Goal: Information Seeking & Learning: Learn about a topic

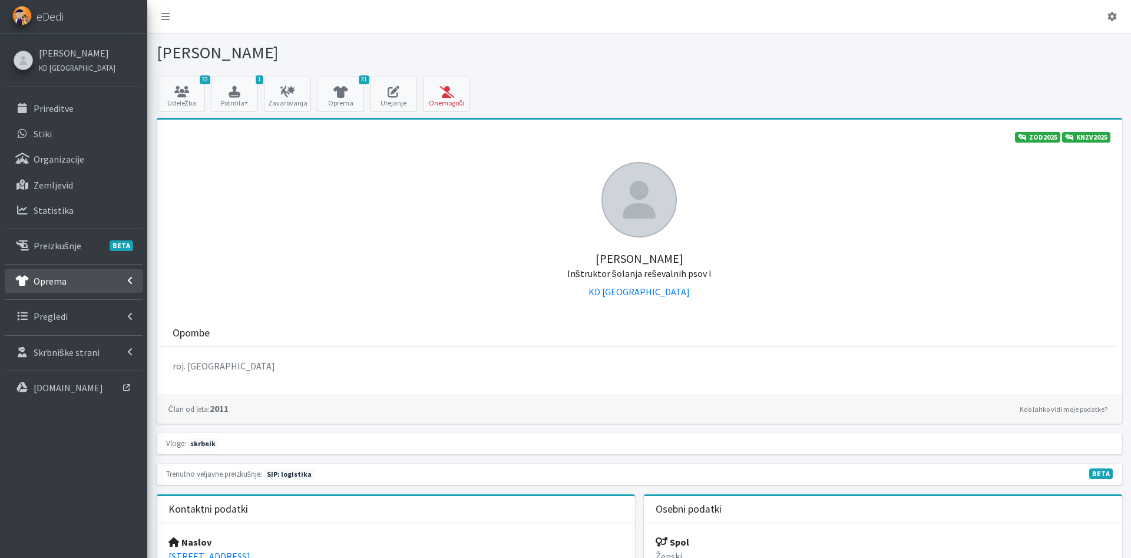
click at [61, 283] on p "Oprema" at bounding box center [50, 281] width 33 height 12
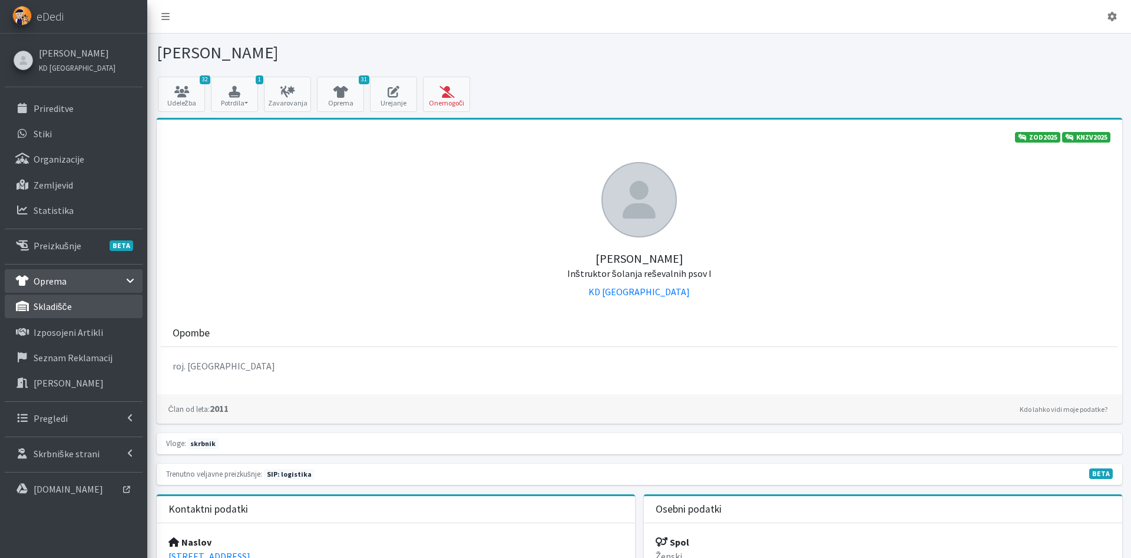
click at [82, 300] on link "skladišče" at bounding box center [74, 307] width 138 height 24
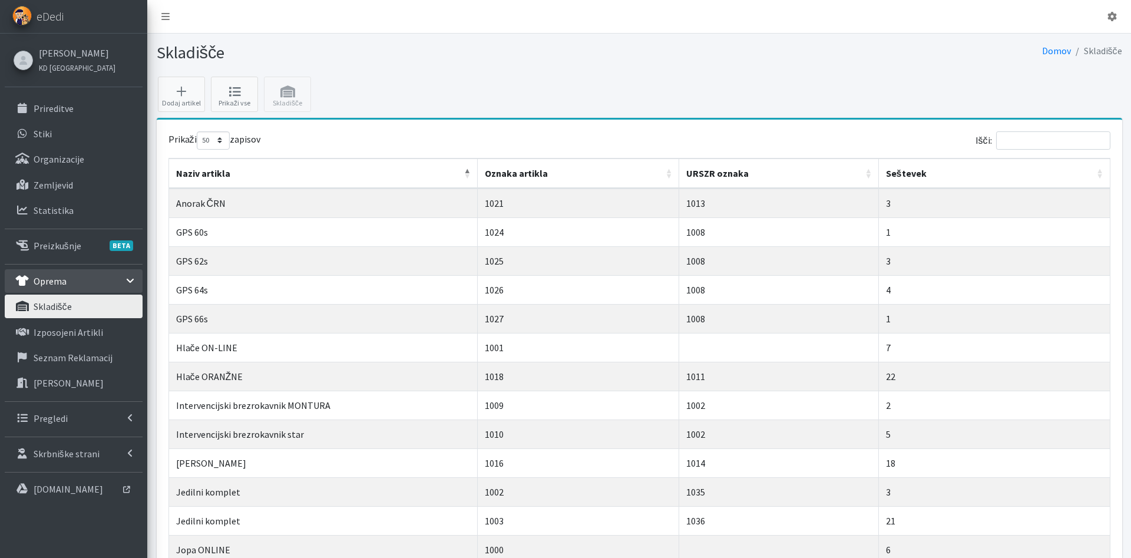
select select "50"
click at [231, 97] on icon at bounding box center [234, 92] width 40 height 12
click at [71, 331] on p "Izposojeni artikli" at bounding box center [69, 332] width 70 height 12
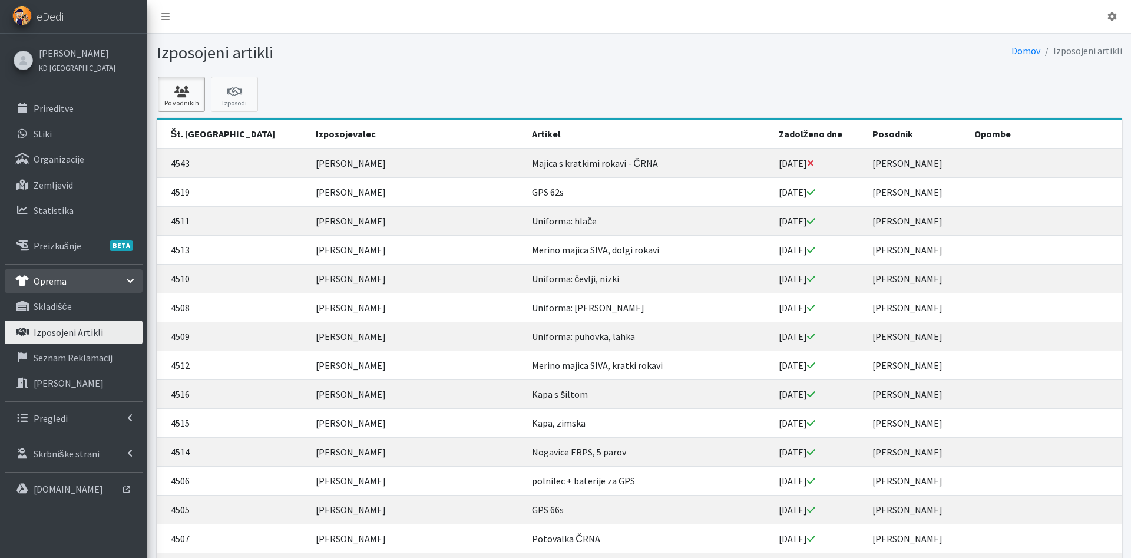
click at [170, 100] on link "Po vodnikih" at bounding box center [181, 94] width 47 height 35
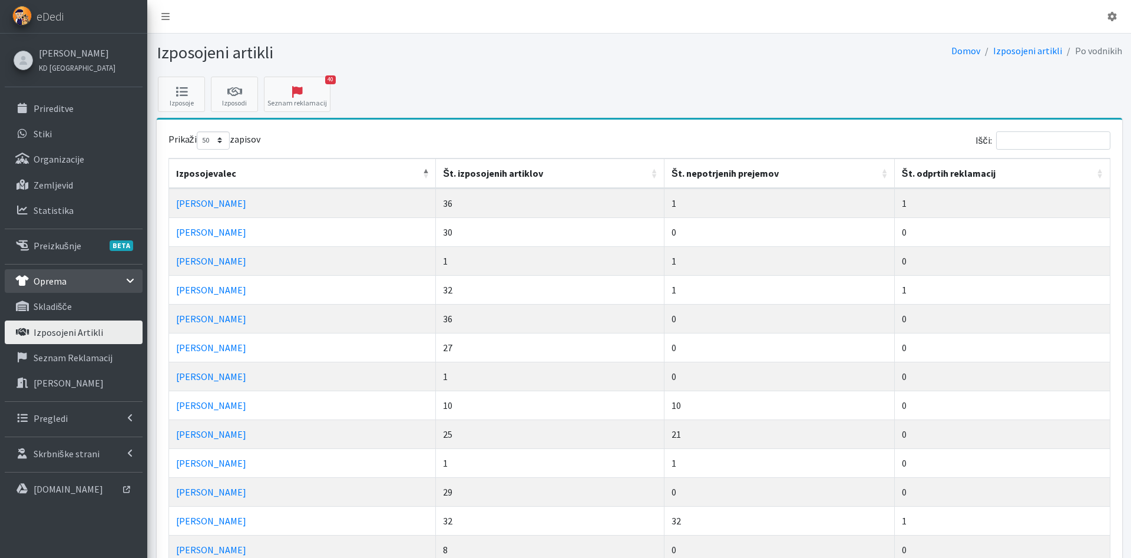
select select "50"
click at [1015, 136] on input "Išči:" at bounding box center [1053, 140] width 114 height 18
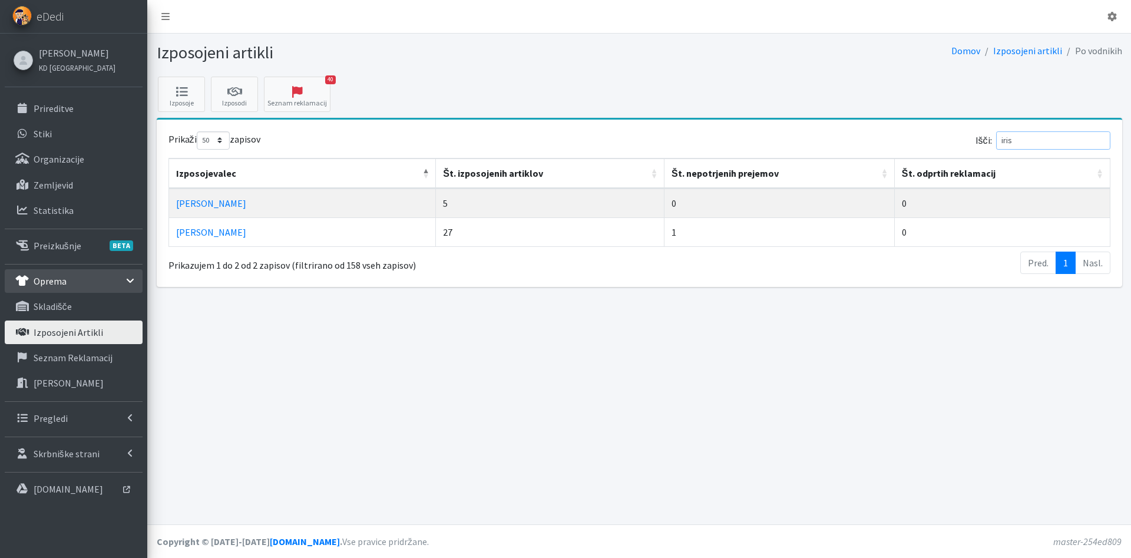
drag, startPoint x: 1051, startPoint y: 134, endPoint x: 957, endPoint y: 149, distance: 94.9
click at [996, 149] on input "iris" at bounding box center [1053, 140] width 114 height 18
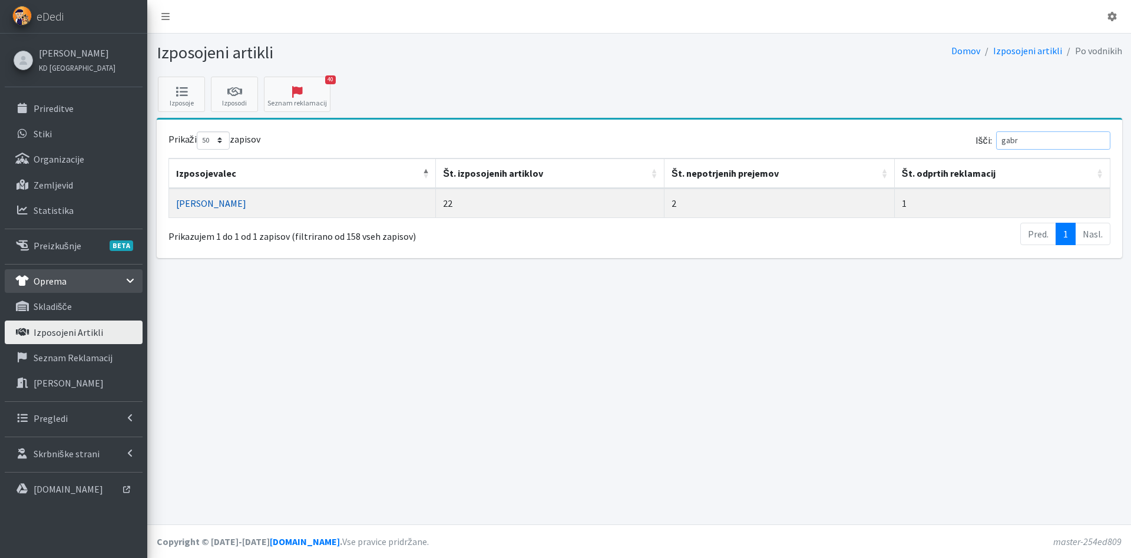
type input "gabr"
click at [227, 206] on link "Gabrijela Predovič" at bounding box center [211, 203] width 70 height 12
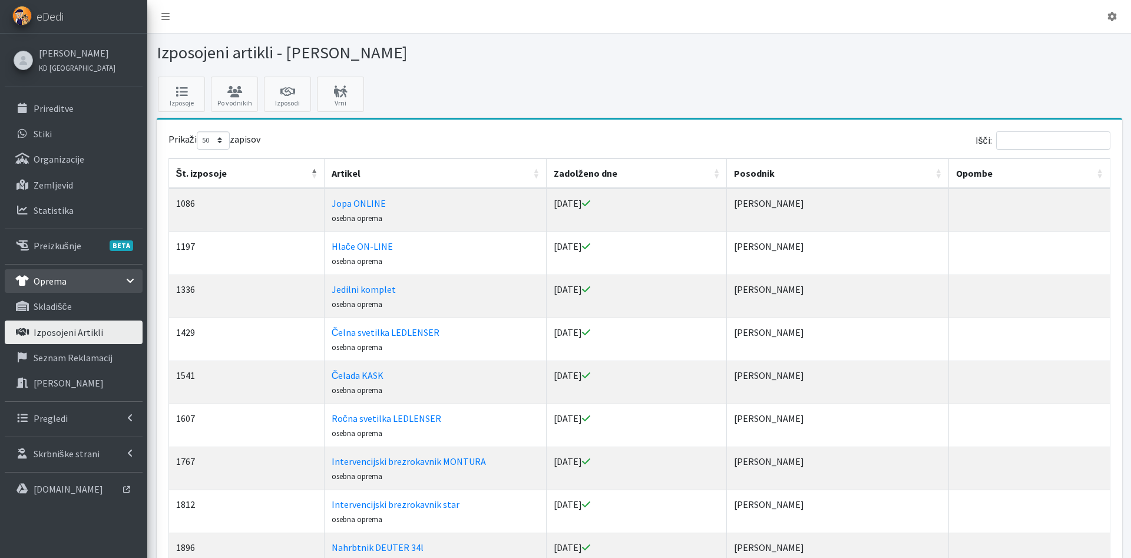
select select "50"
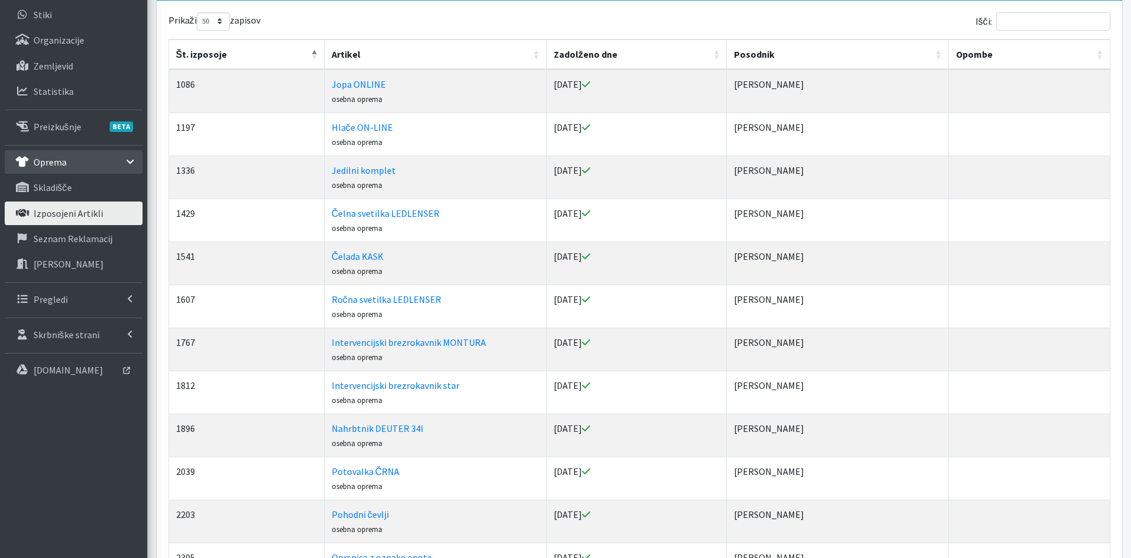
scroll to position [601, 0]
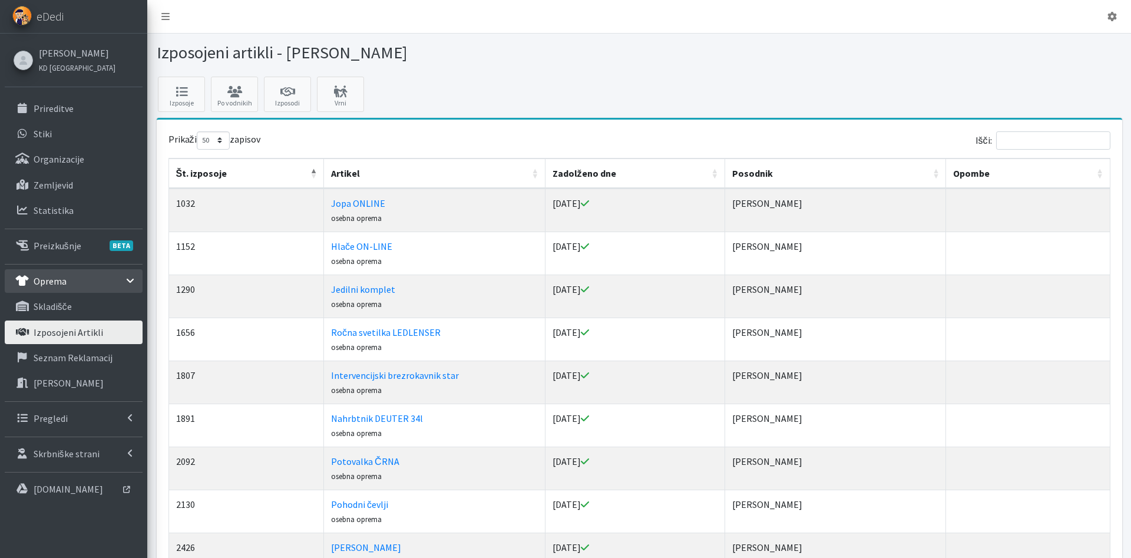
select select "50"
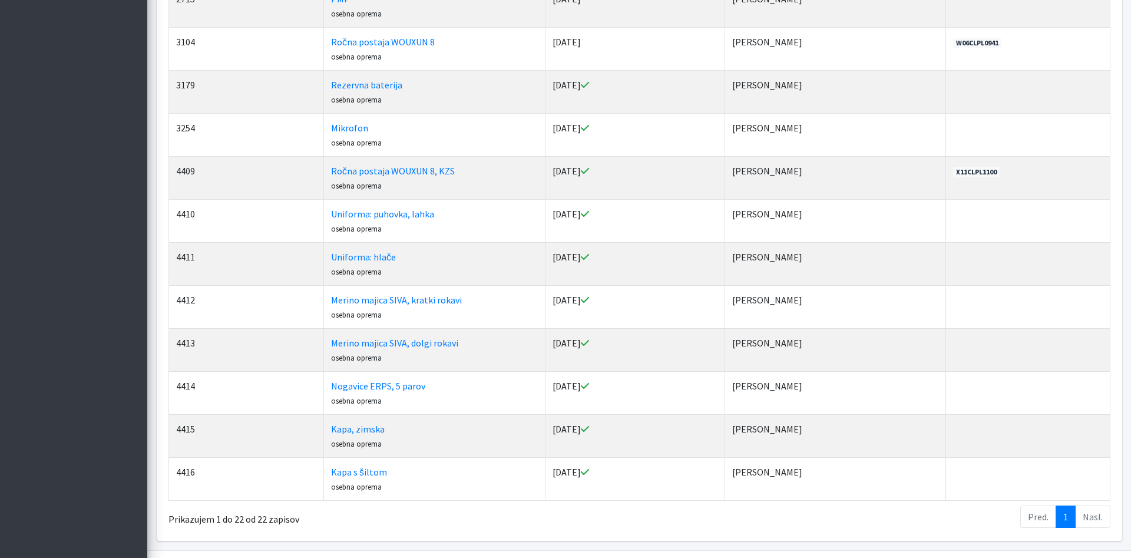
scroll to position [661, 0]
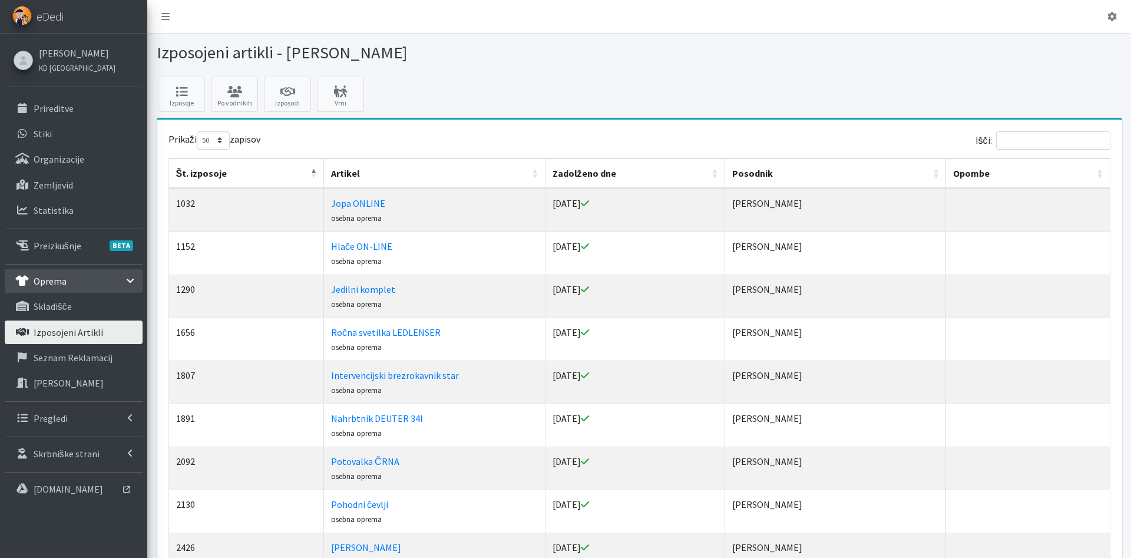
select select "50"
click at [240, 90] on icon at bounding box center [234, 92] width 40 height 12
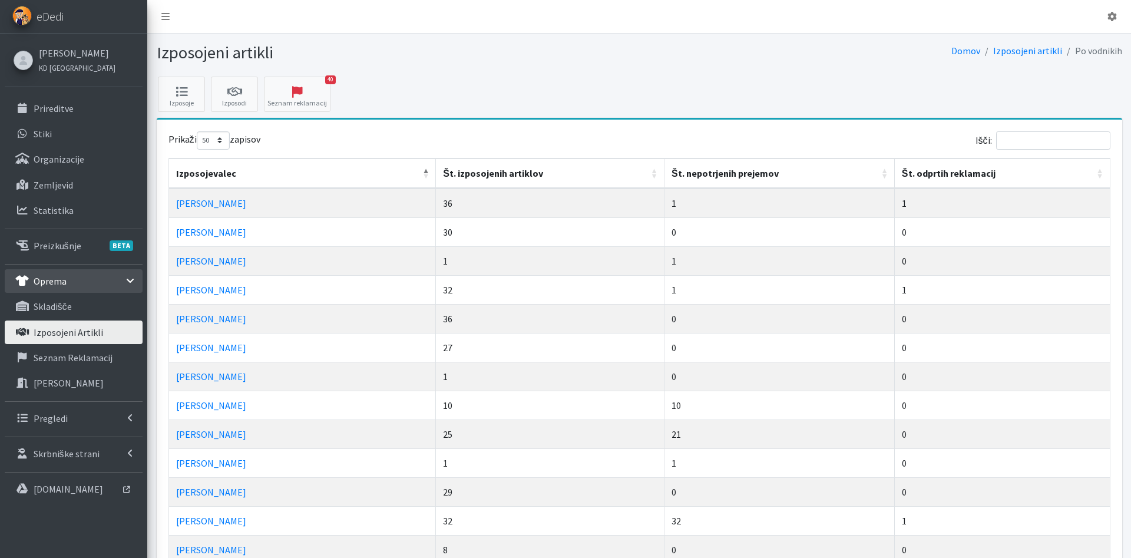
select select "50"
click at [1041, 138] on input "Išči:" at bounding box center [1053, 140] width 114 height 18
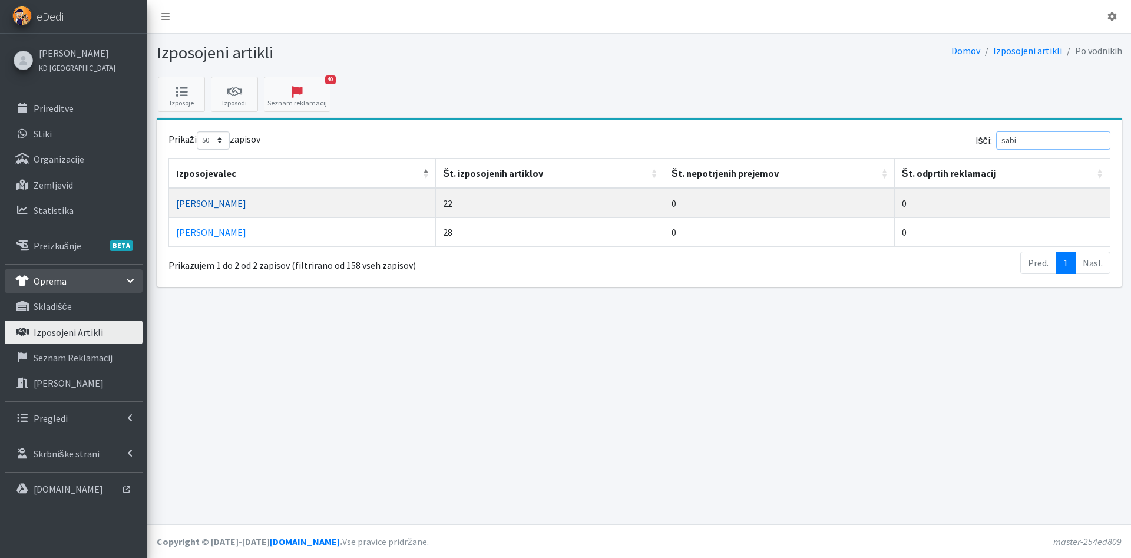
type input "sabi"
click at [224, 205] on link "Sabina Stepan" at bounding box center [211, 203] width 70 height 12
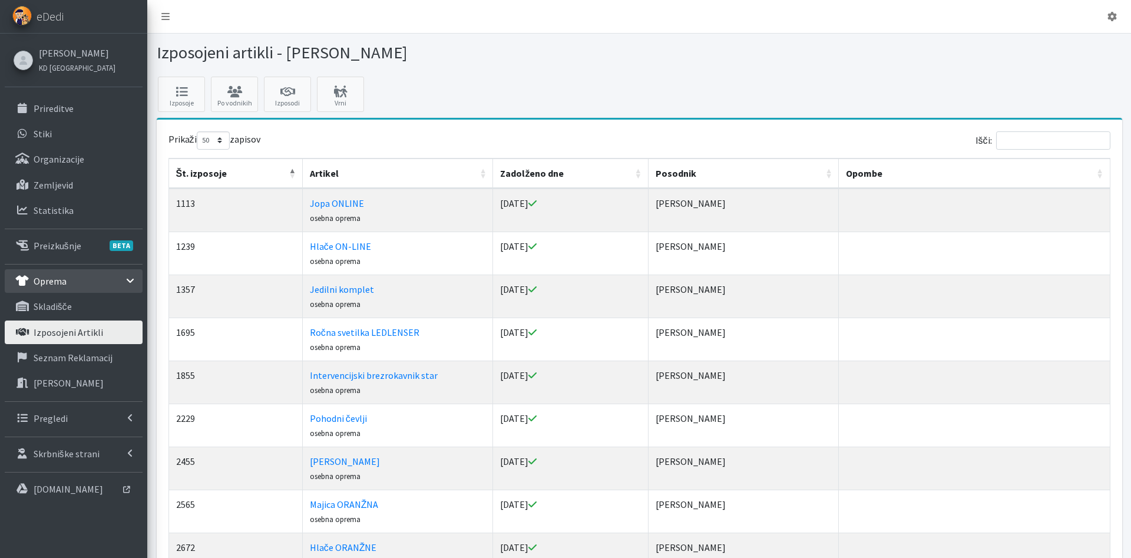
select select "50"
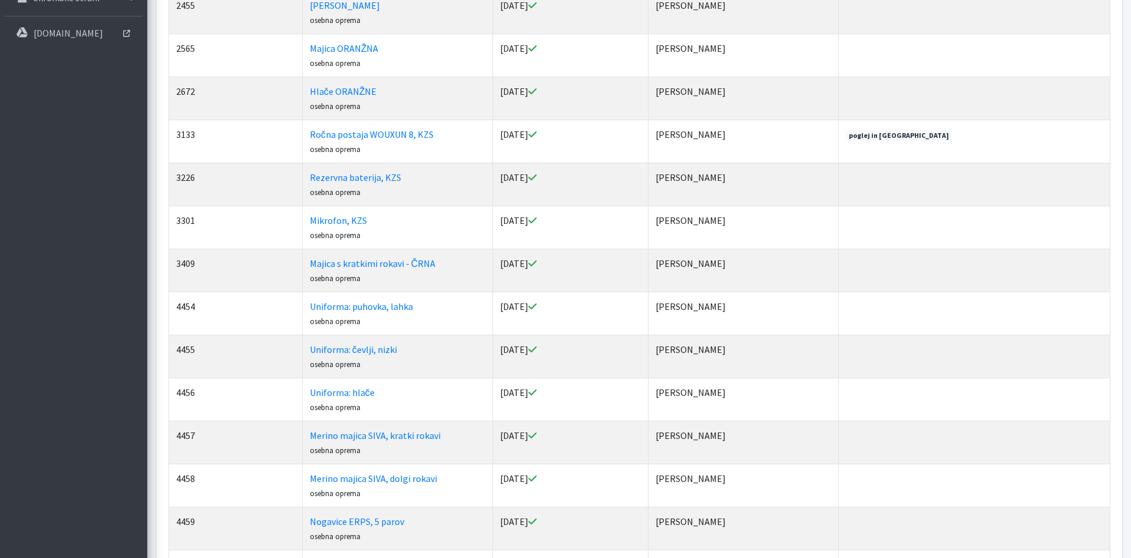
scroll to position [481, 0]
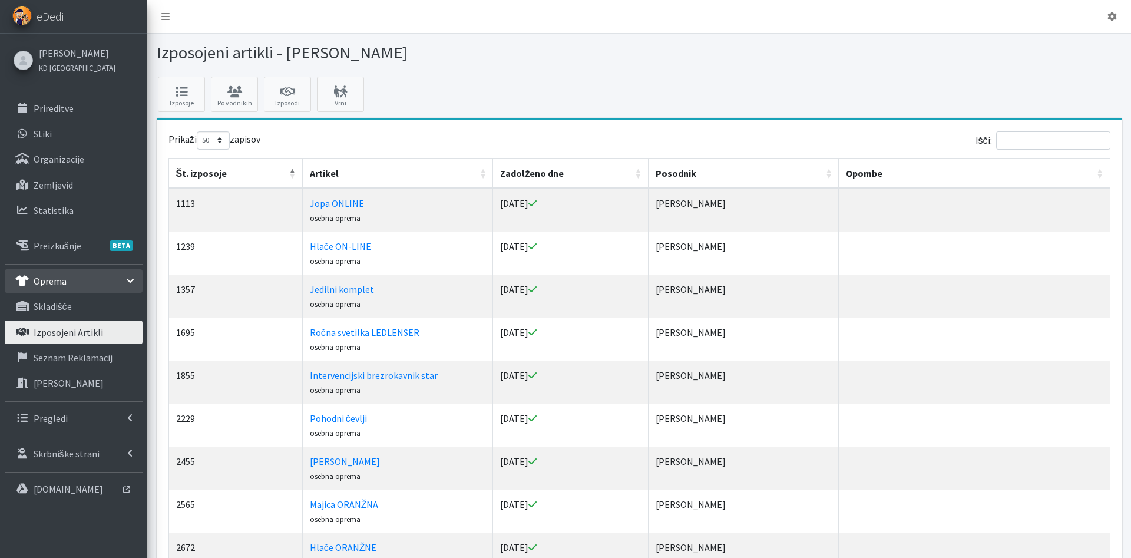
select select "50"
drag, startPoint x: 1046, startPoint y: 139, endPoint x: 1033, endPoint y: 137, distance: 12.5
click at [1046, 138] on input "Išči:" at bounding box center [1053, 140] width 114 height 18
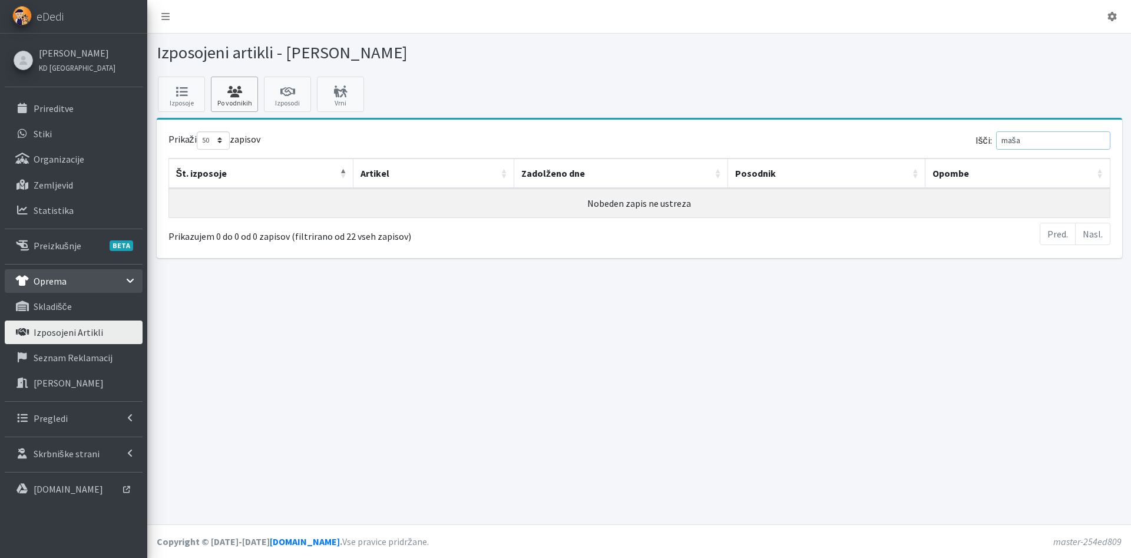
type input "maša"
click at [228, 107] on link "Po vodnikih" at bounding box center [234, 94] width 47 height 35
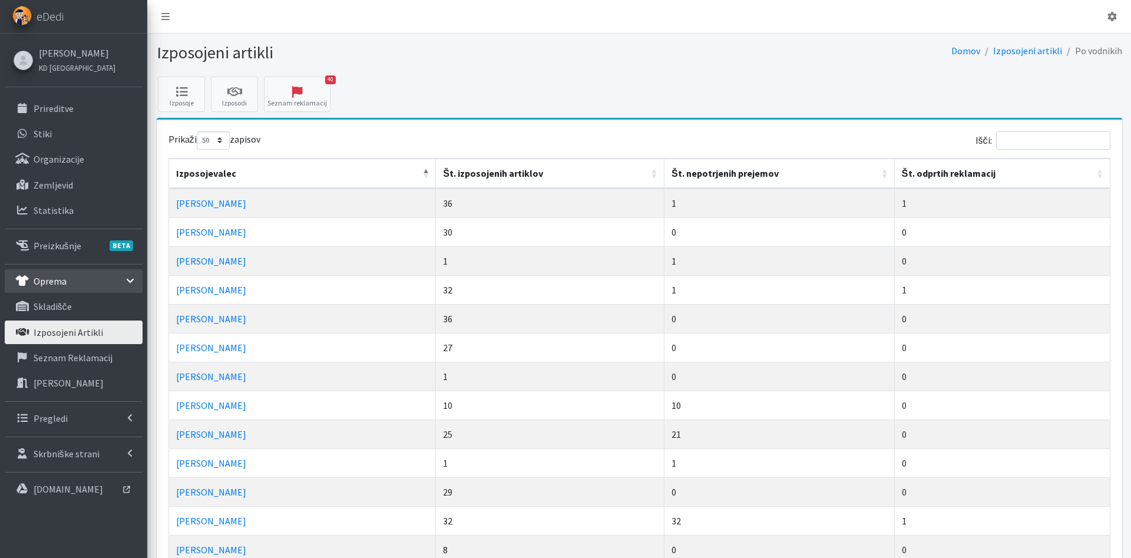
select select "50"
click at [1013, 138] on input "Išči:" at bounding box center [1053, 140] width 114 height 18
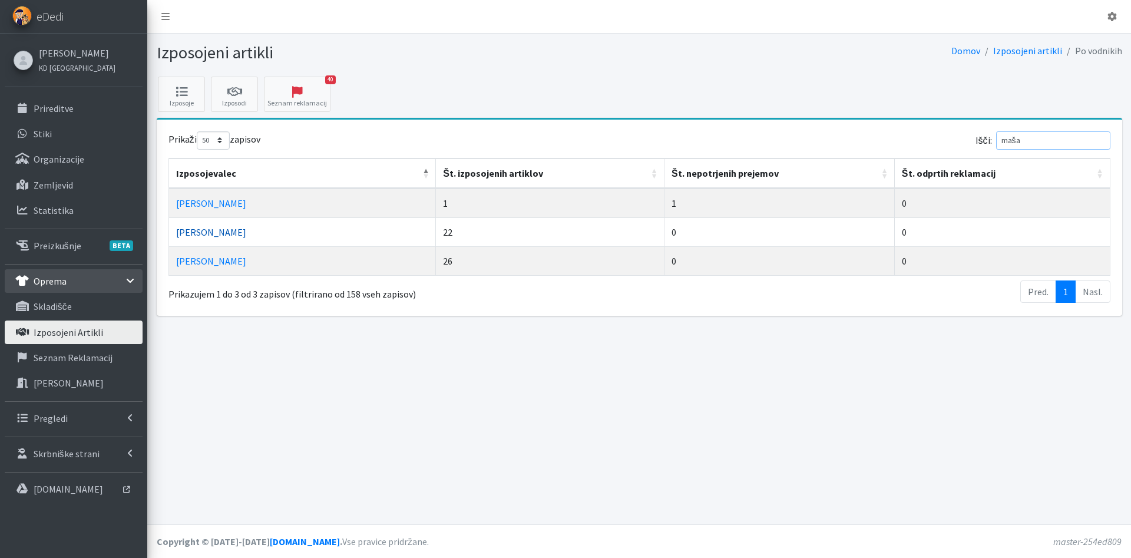
type input "maša"
click at [186, 231] on link "Maša Rajšp" at bounding box center [211, 232] width 70 height 12
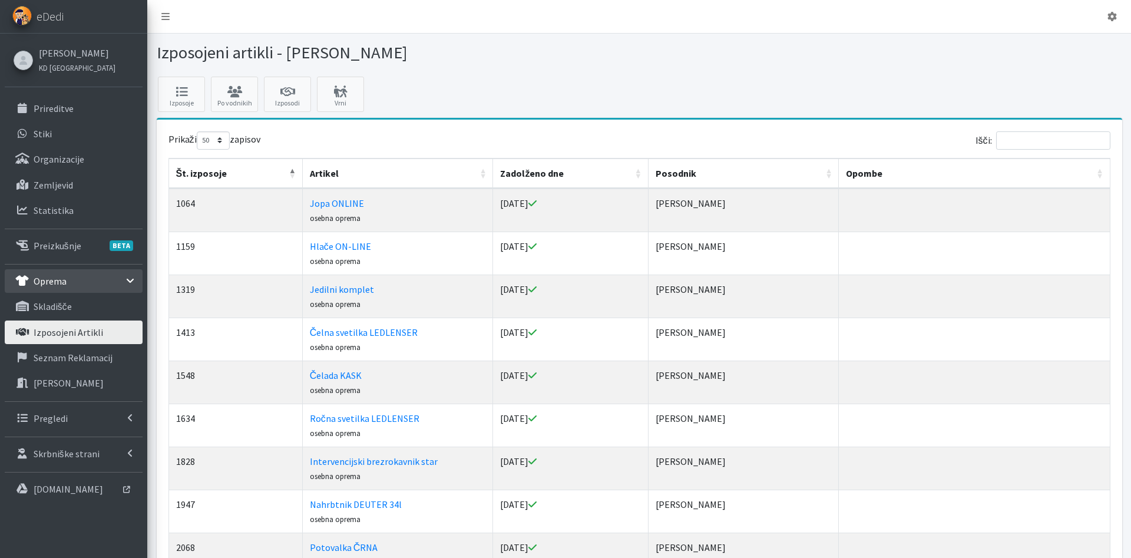
select select "50"
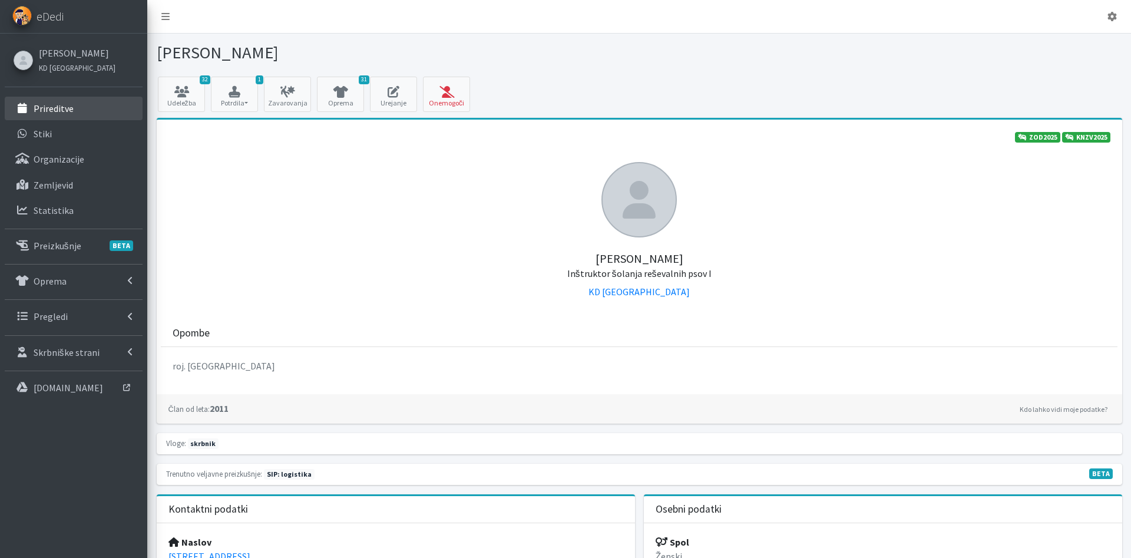
click at [71, 106] on p "Prireditve" at bounding box center [54, 109] width 40 height 12
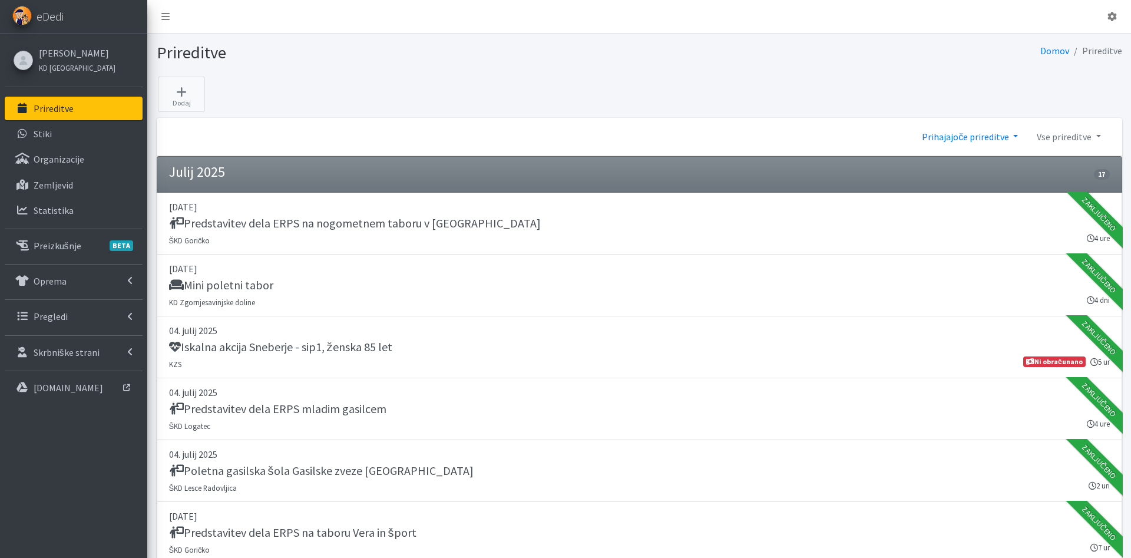
click at [965, 137] on link "Prihajajoče prireditve" at bounding box center [970, 137] width 115 height 24
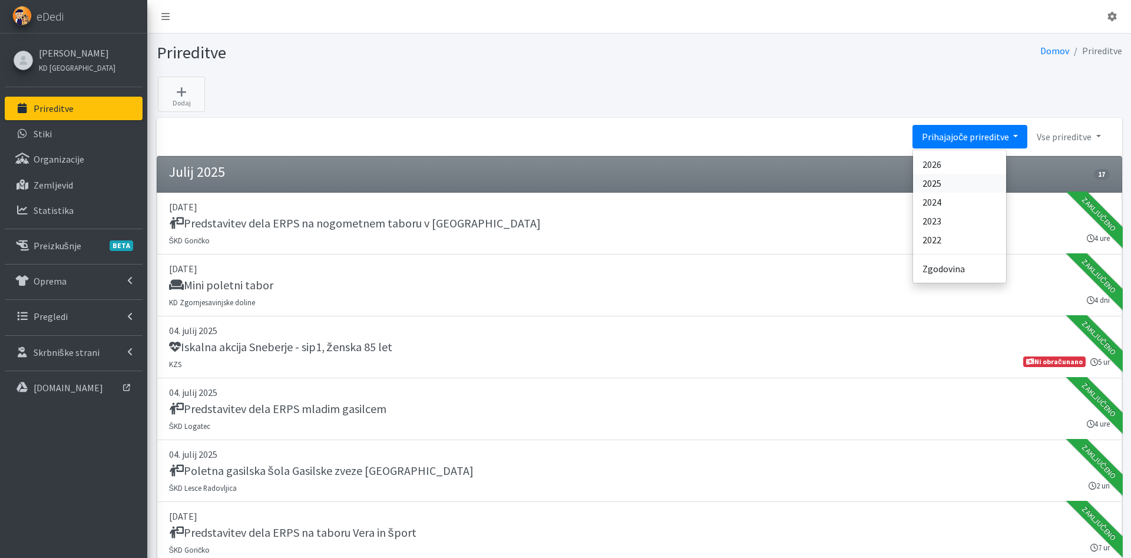
click at [959, 177] on link "2025" at bounding box center [959, 183] width 93 height 19
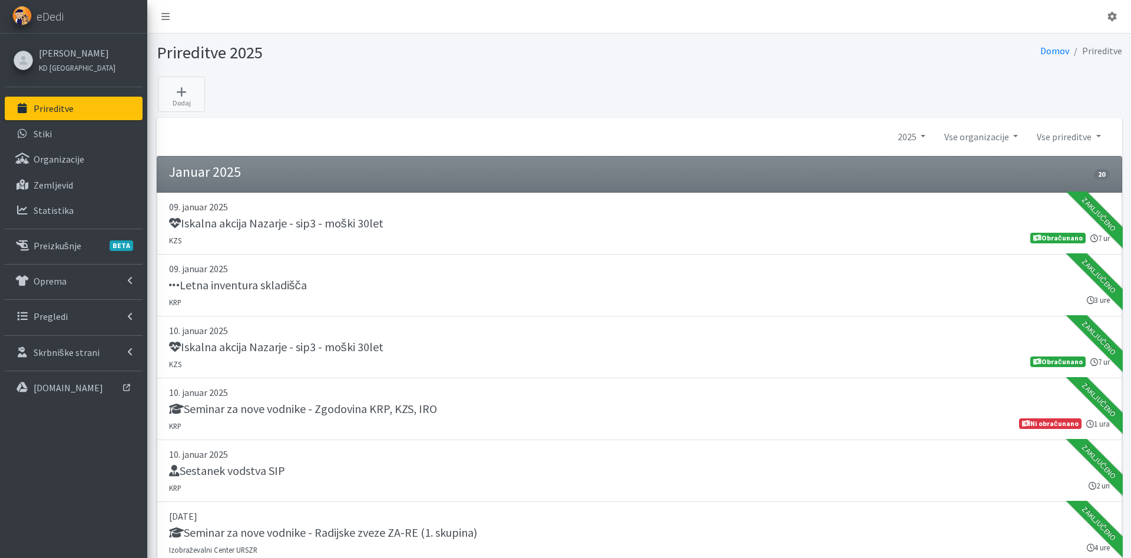
click at [1086, 136] on link "Vse prireditve" at bounding box center [1069, 137] width 82 height 24
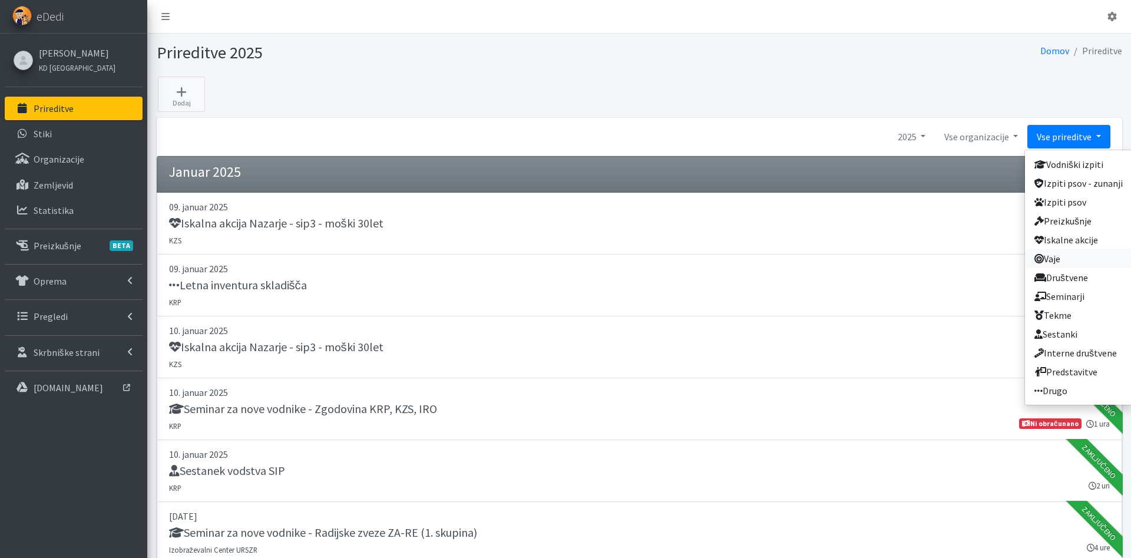
click at [1073, 258] on link "Vaje" at bounding box center [1078, 258] width 107 height 19
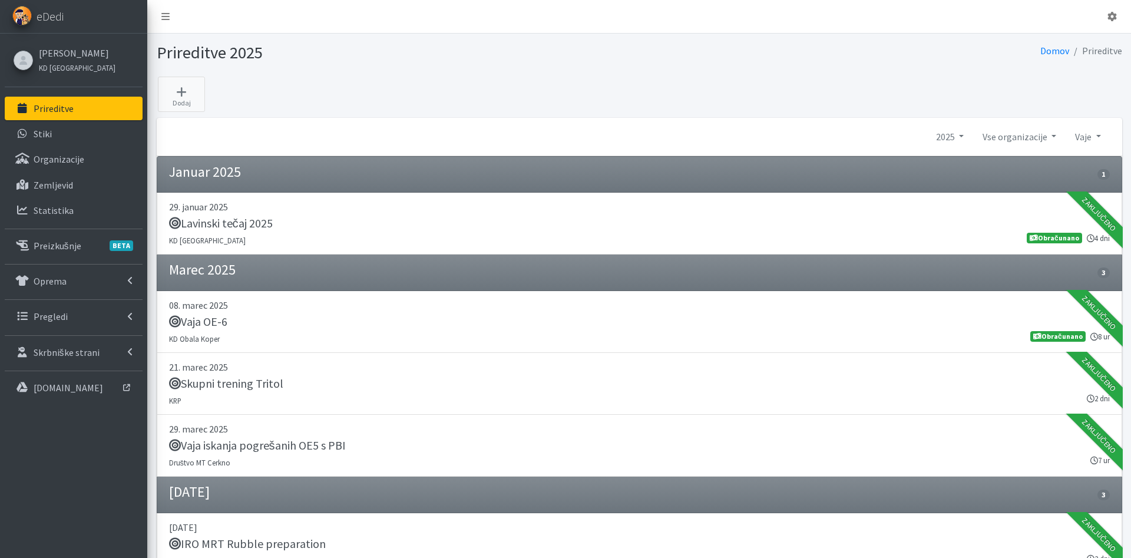
click at [78, 106] on link "Prireditve" at bounding box center [74, 109] width 138 height 24
